Goal: Task Accomplishment & Management: Use online tool/utility

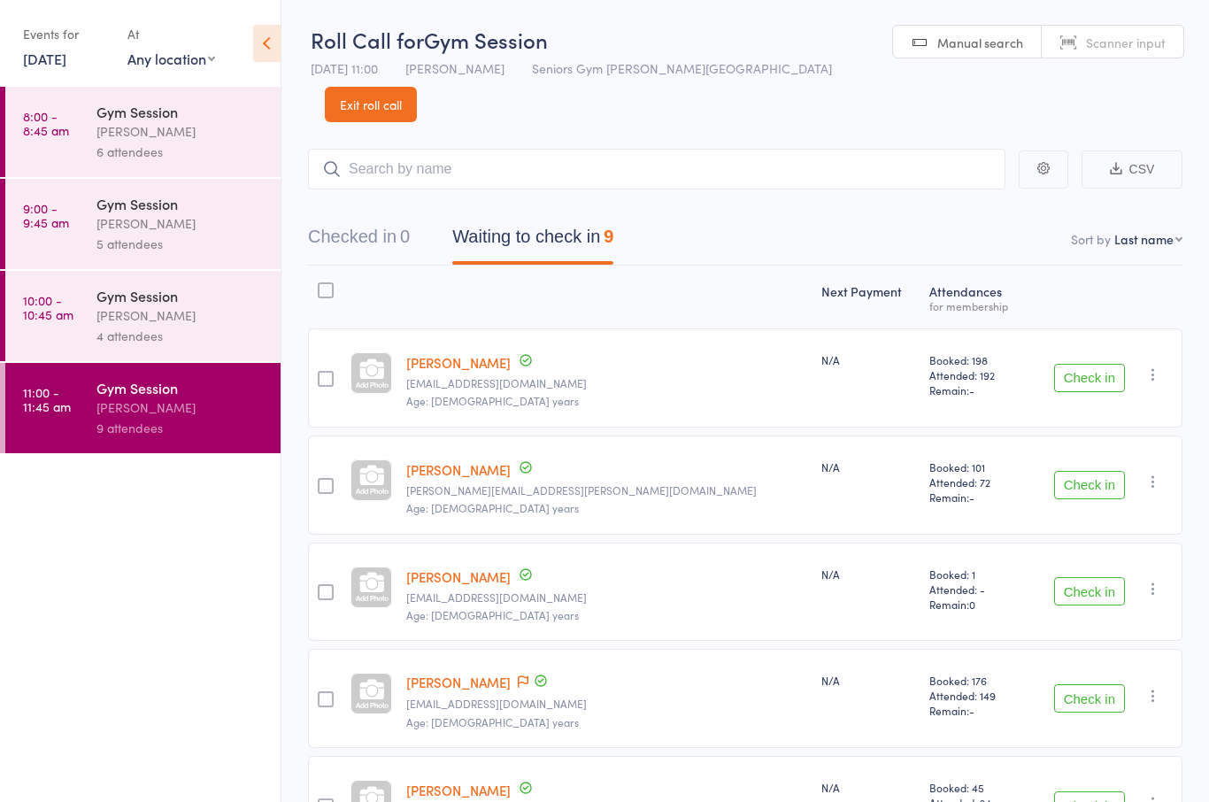
click at [26, 50] on link "[DATE]" at bounding box center [44, 58] width 43 height 19
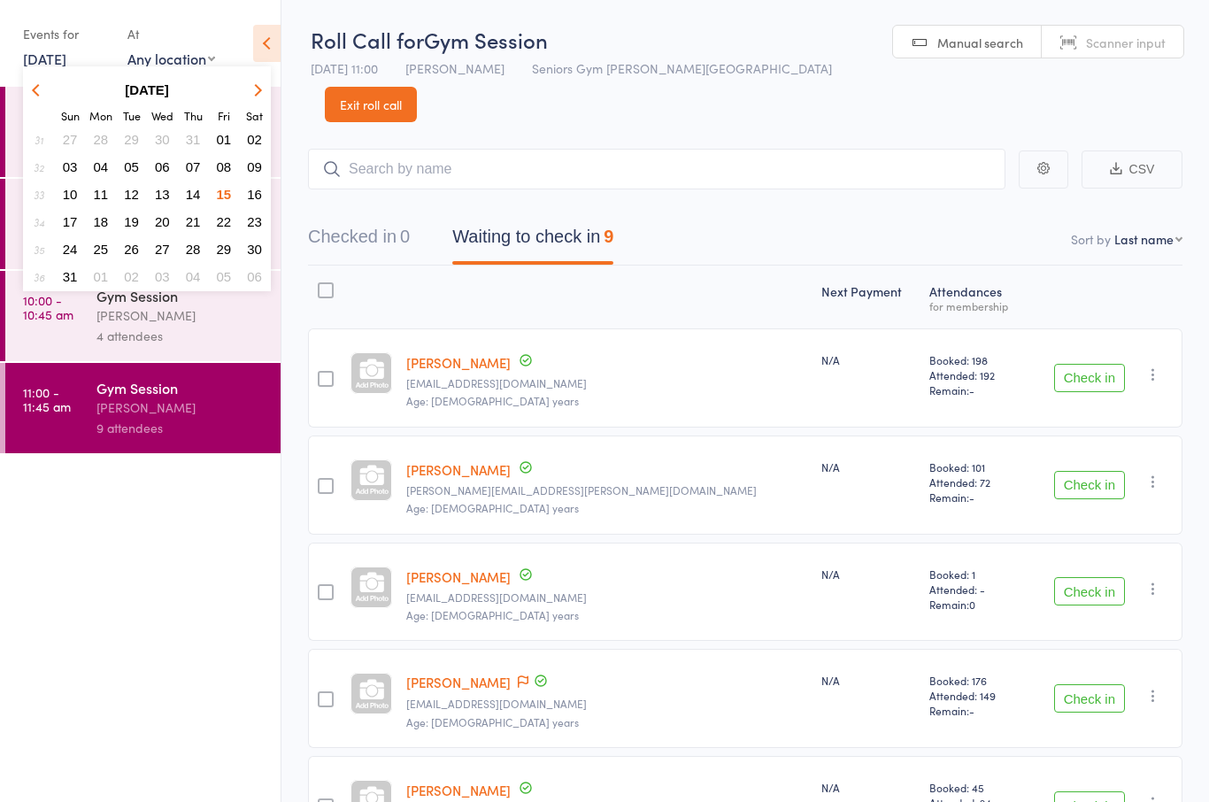
click at [149, 543] on ul "8:00 - 8:45 am Gym Session [PERSON_NAME] 6 attendees 9:00 - 9:45 am Gym Session…" at bounding box center [140, 444] width 281 height 715
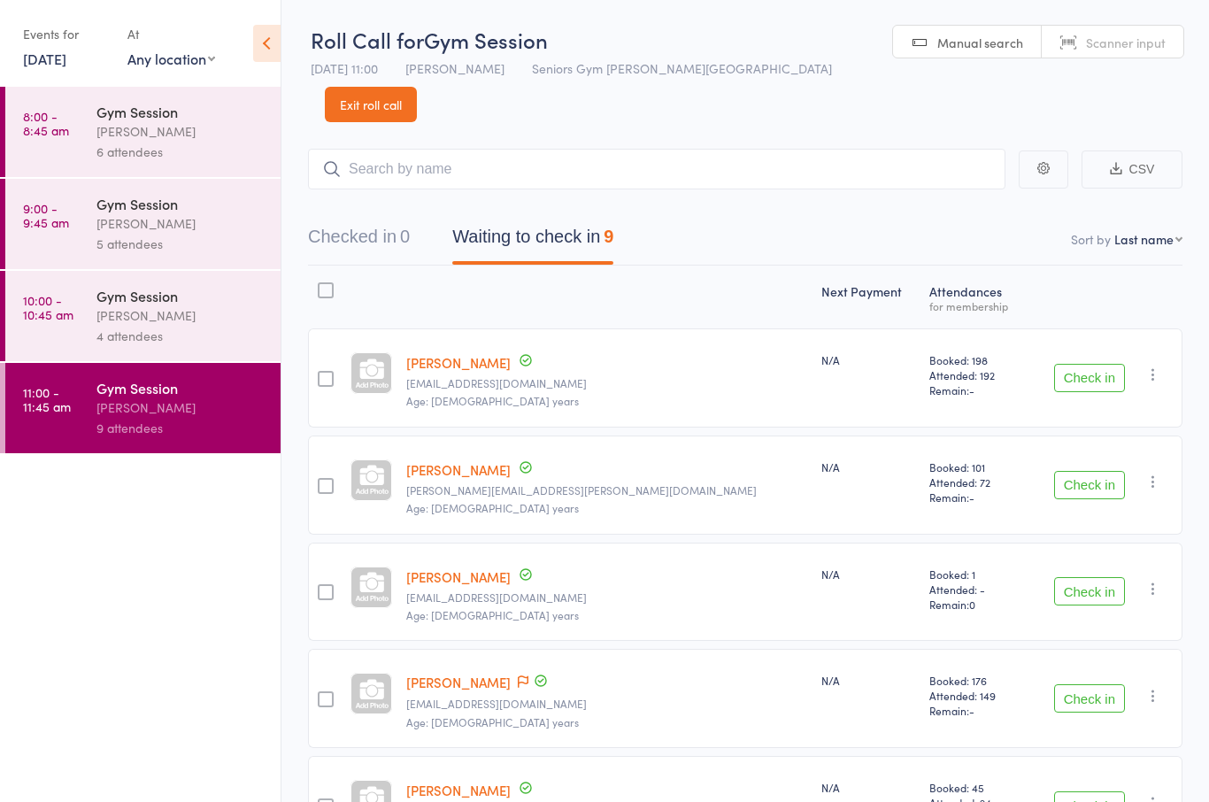
click at [85, 142] on link "8:00 - 8:45 am Gym Session [PERSON_NAME] 6 attendees" at bounding box center [142, 132] width 275 height 90
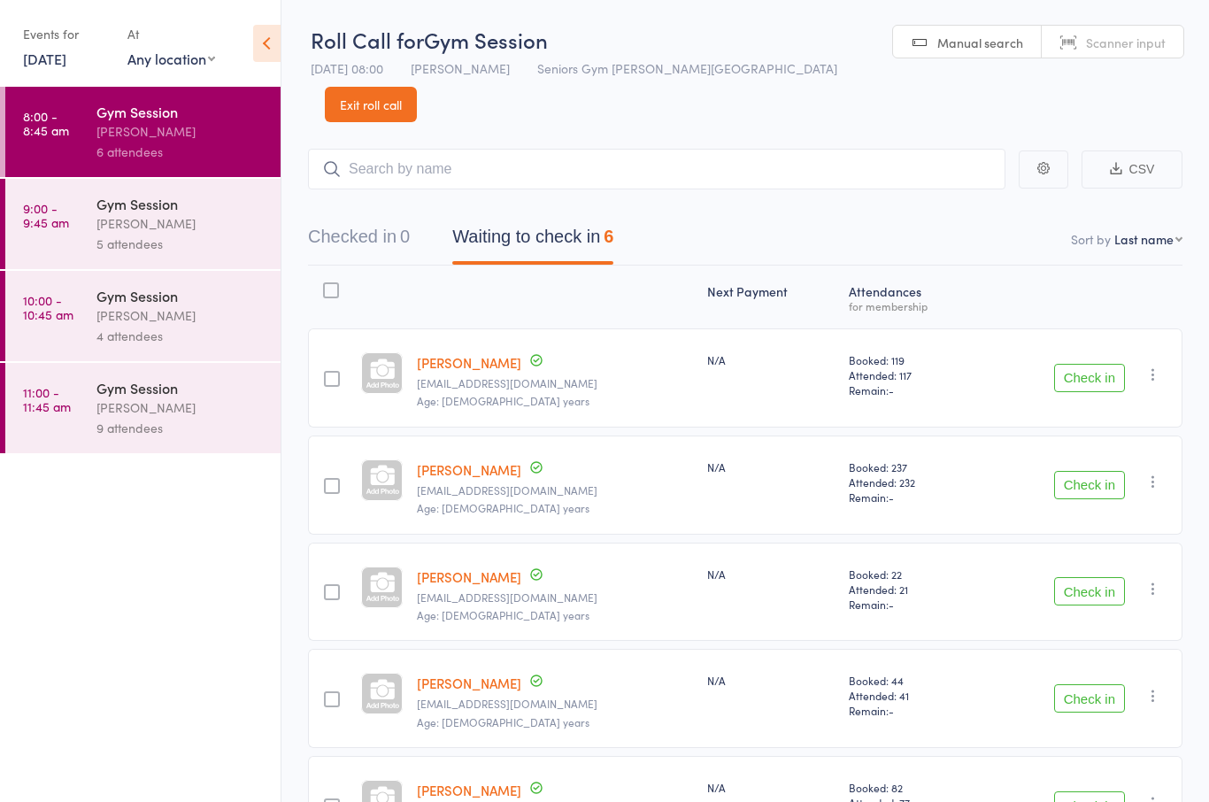
click at [1099, 364] on button "Check in" at bounding box center [1089, 378] width 71 height 28
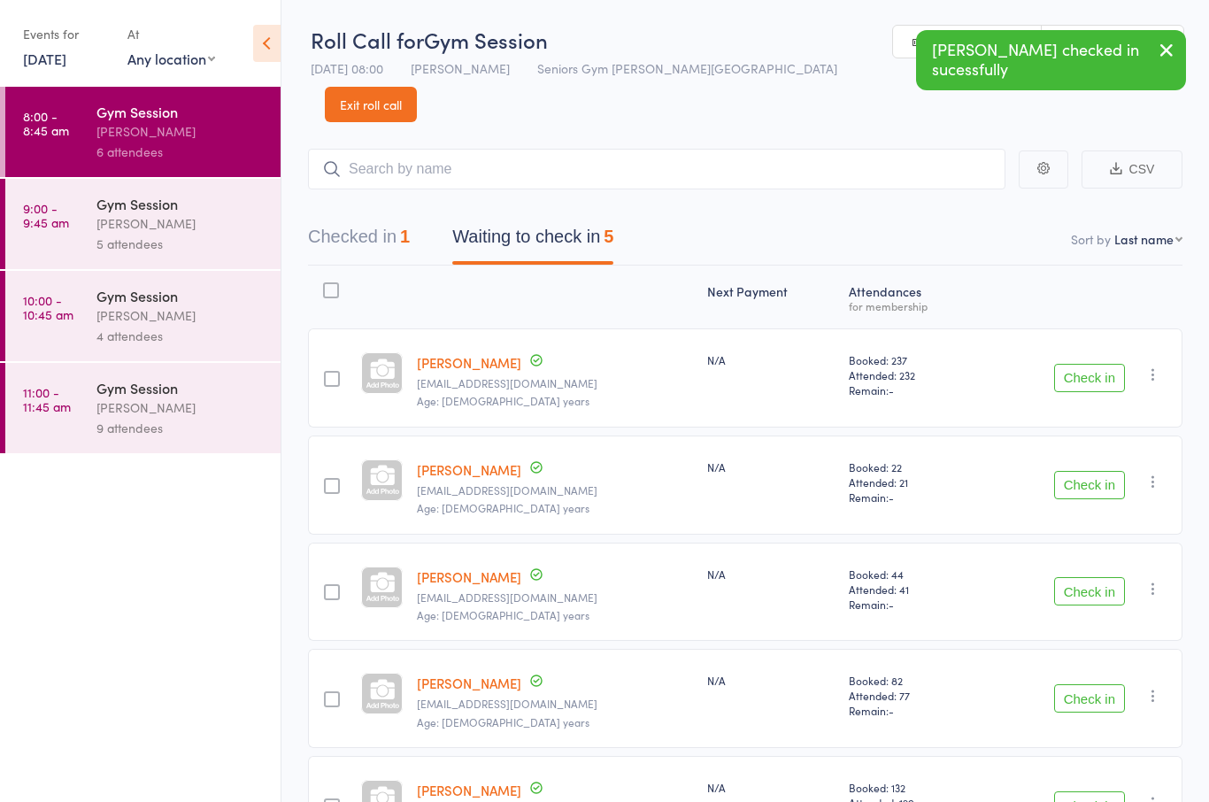
click at [1084, 791] on button "Check in" at bounding box center [1089, 805] width 71 height 28
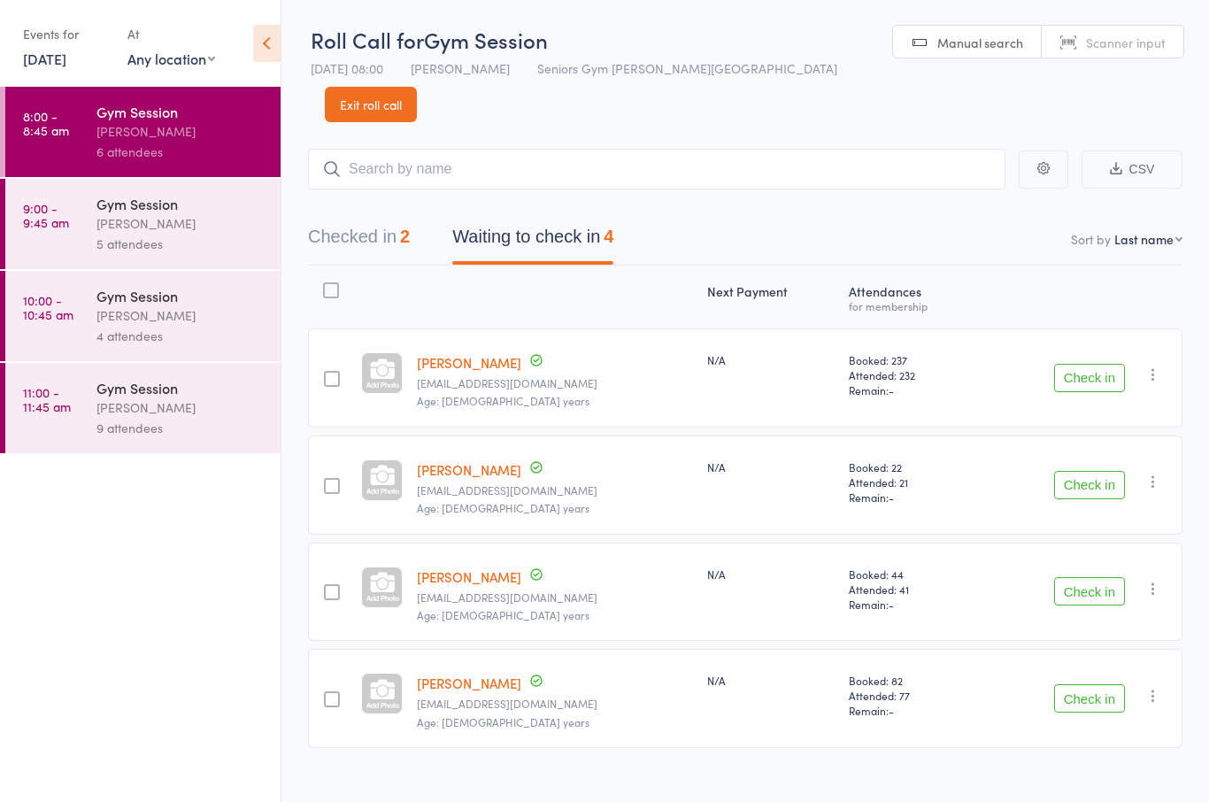
click at [1103, 471] on button "Check in" at bounding box center [1089, 485] width 71 height 28
click at [1124, 471] on button "Check in" at bounding box center [1089, 485] width 71 height 28
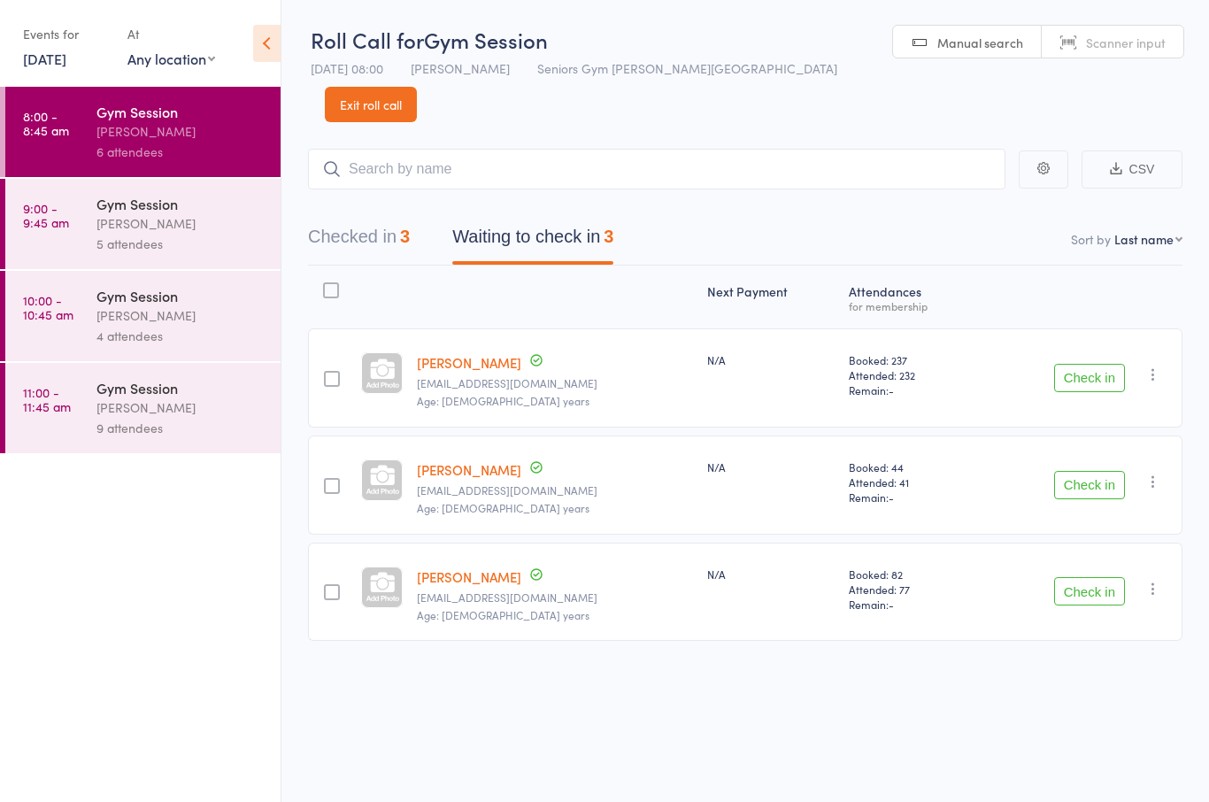
click at [1099, 364] on button "Check in" at bounding box center [1089, 378] width 71 height 28
